Goal: Task Accomplishment & Management: Manage account settings

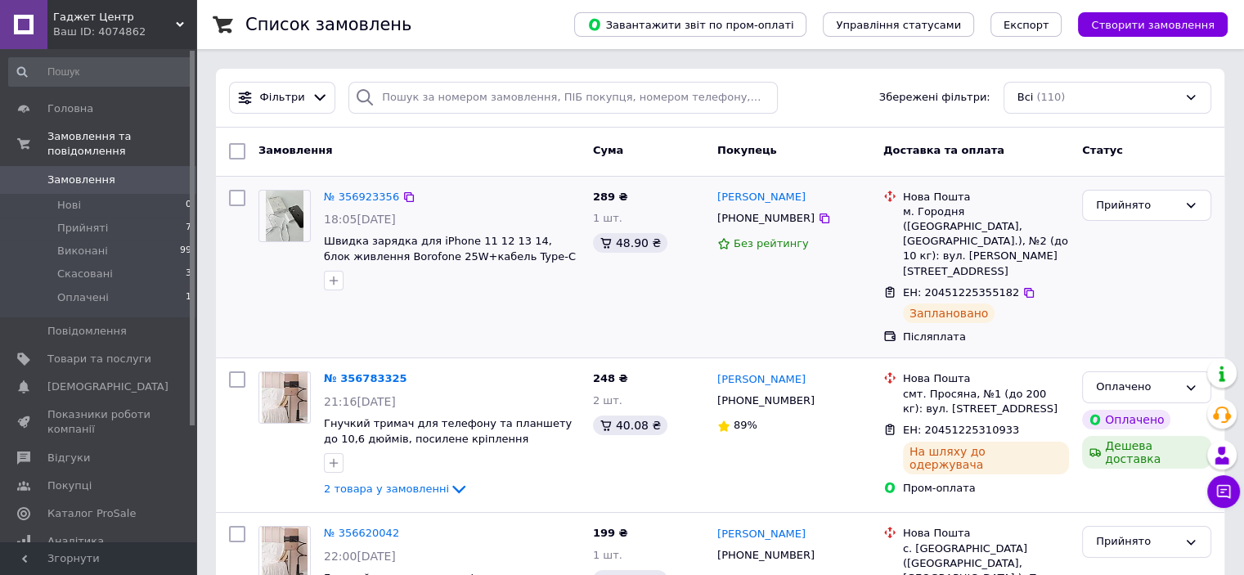
drag, startPoint x: 375, startPoint y: 188, endPoint x: 366, endPoint y: 324, distance: 136.1
click at [366, 324] on div "№ 356923356 18:05[DATE] Швидка зарядка для iPhone 11 12 13 14, блок живлення Bo…" at bounding box center [720, 268] width 1009 height 182
click at [344, 372] on link "№ 356783325" at bounding box center [365, 378] width 83 height 12
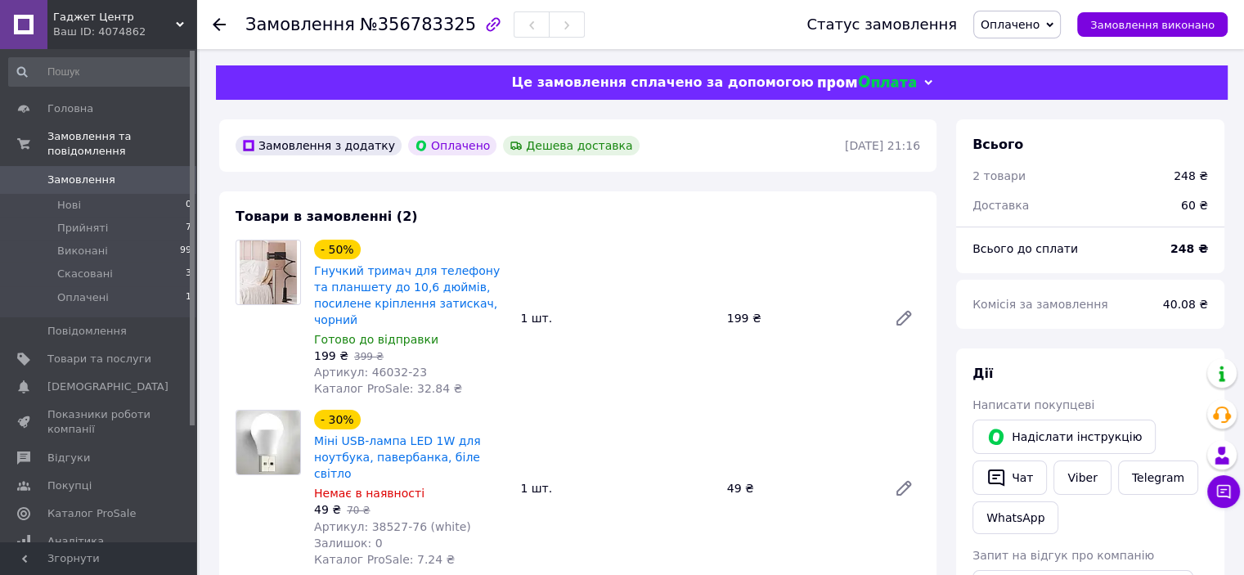
click at [66, 173] on span "Замовлення" at bounding box center [81, 180] width 68 height 15
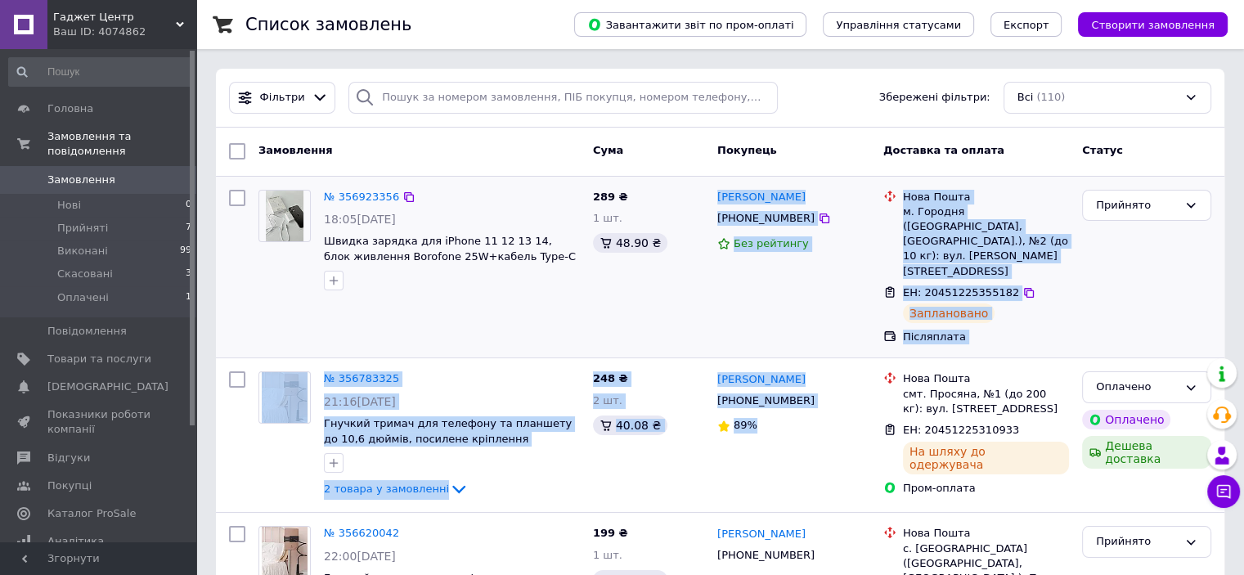
drag, startPoint x: 769, startPoint y: 407, endPoint x: 663, endPoint y: 320, distance: 137.2
click at [681, 322] on div "№ 356923356 18:05[DATE] Швидка зарядка для iPhone 11 12 13 14, блок живлення Bo…" at bounding box center [720, 268] width 1009 height 182
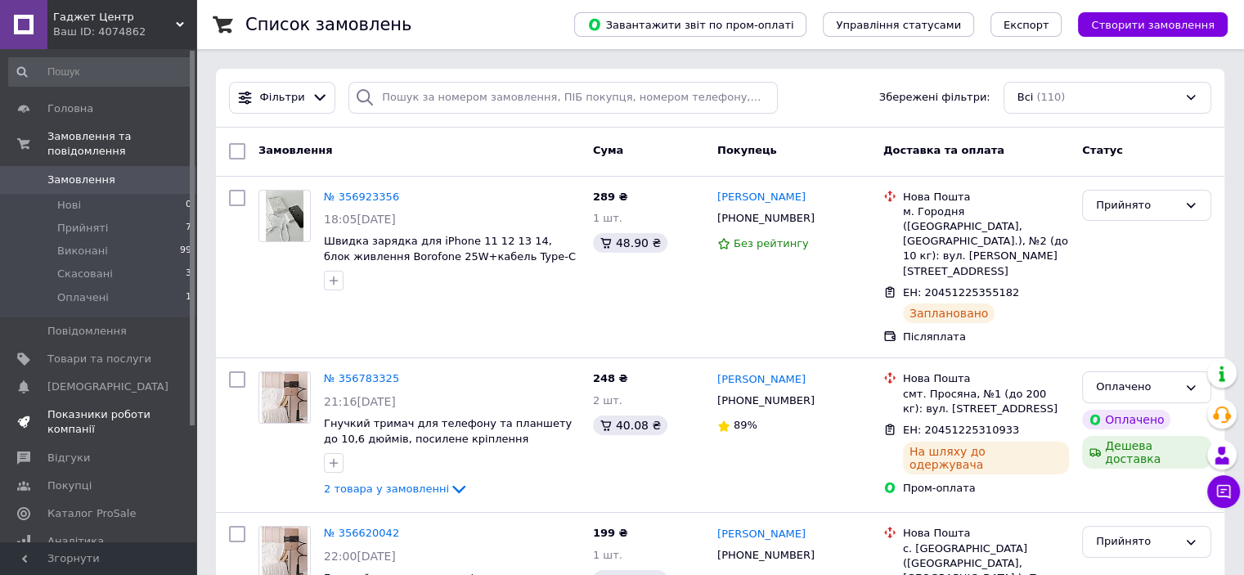
click at [70, 407] on span "Показники роботи компанії" at bounding box center [99, 421] width 104 height 29
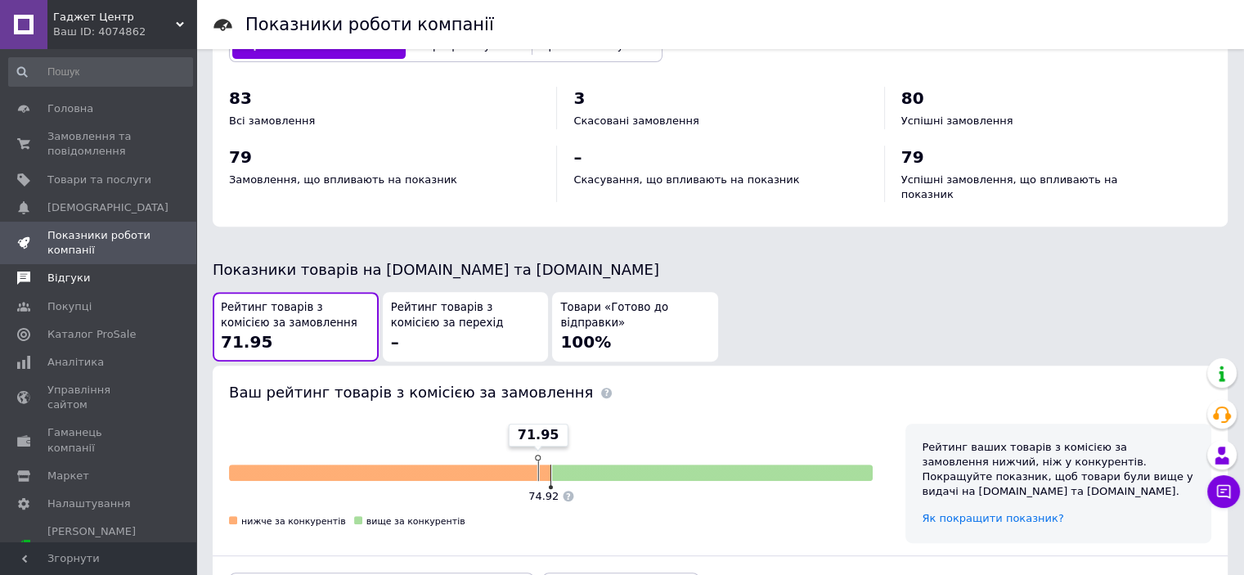
scroll to position [654, 0]
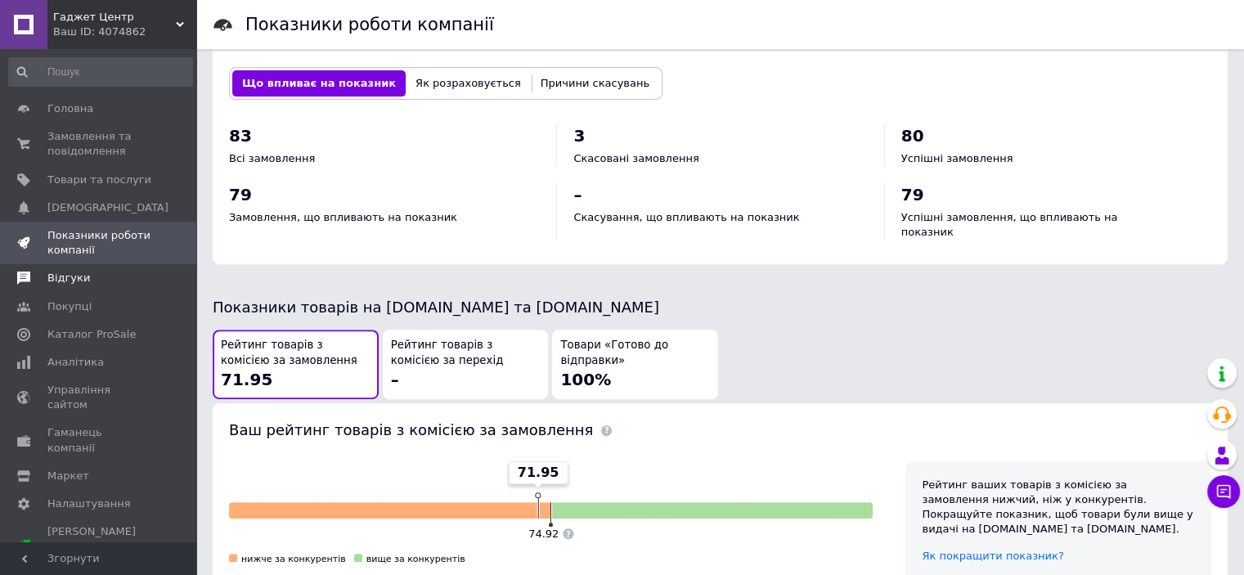
click at [54, 284] on span "Відгуки" at bounding box center [68, 278] width 43 height 15
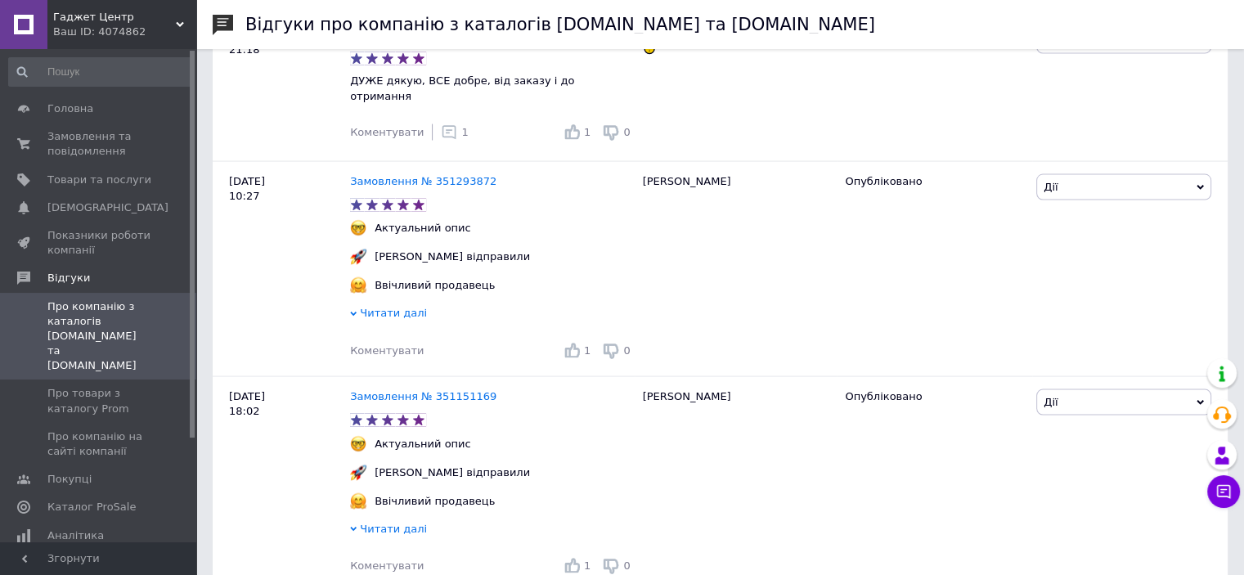
scroll to position [3272, 0]
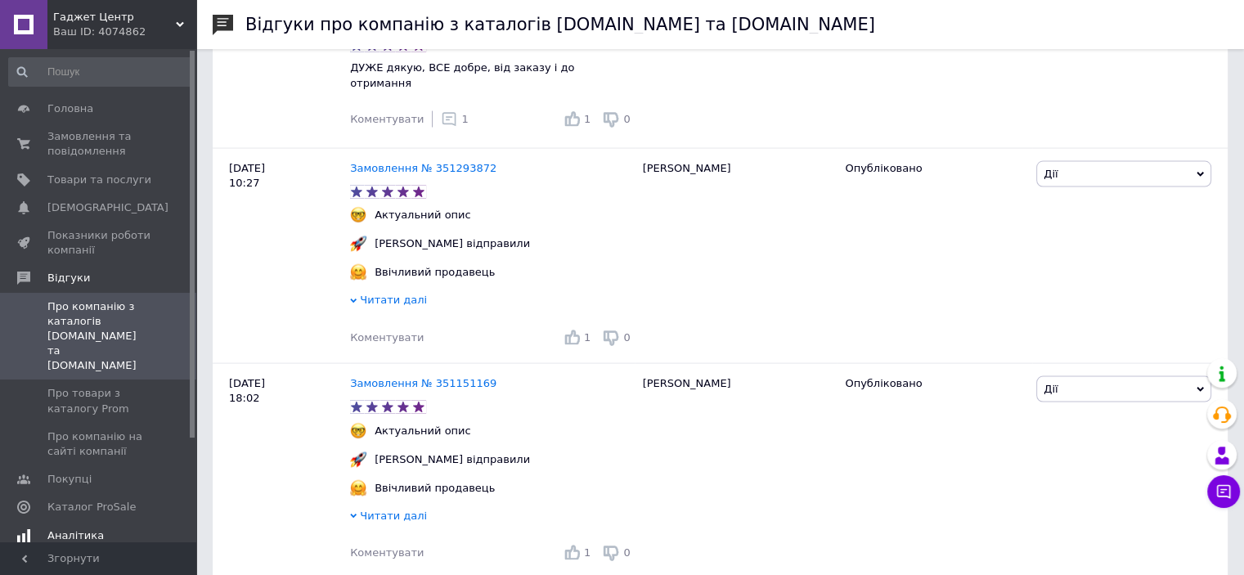
click at [74, 528] on span "Аналітика" at bounding box center [75, 535] width 56 height 15
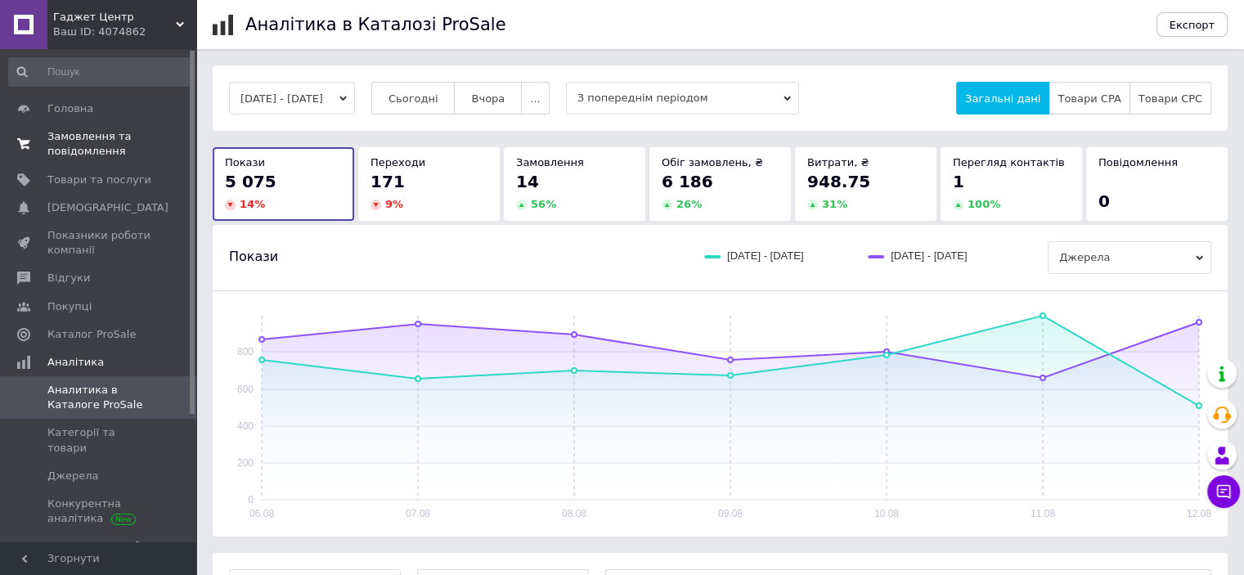
click at [75, 144] on span "Замовлення та повідомлення" at bounding box center [99, 143] width 104 height 29
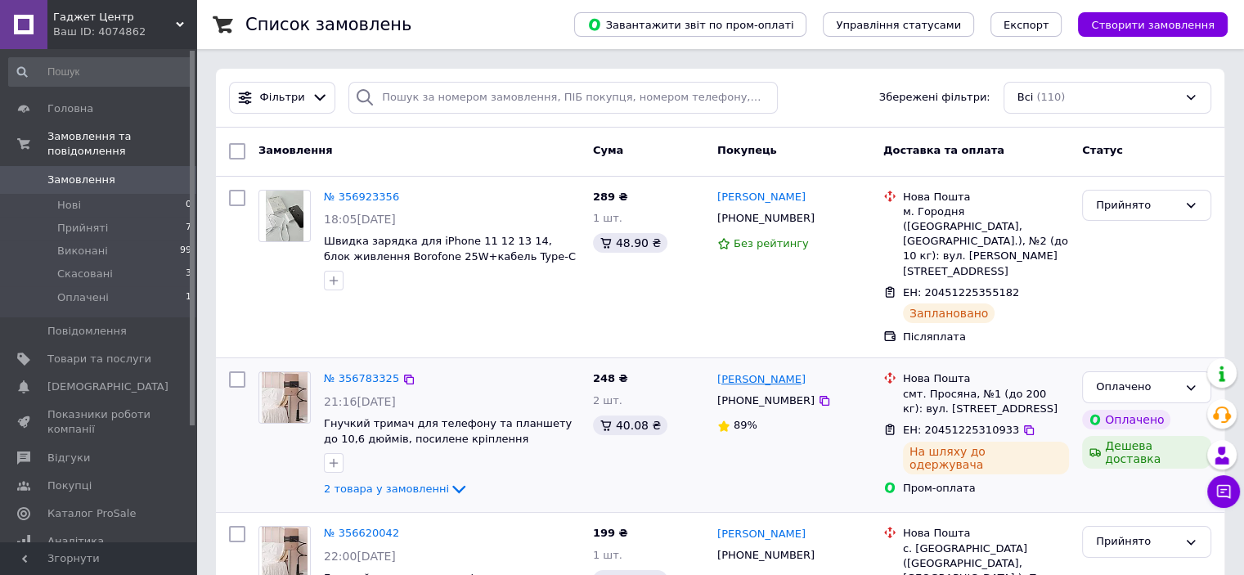
scroll to position [82, 0]
